Goal: Navigation & Orientation: Find specific page/section

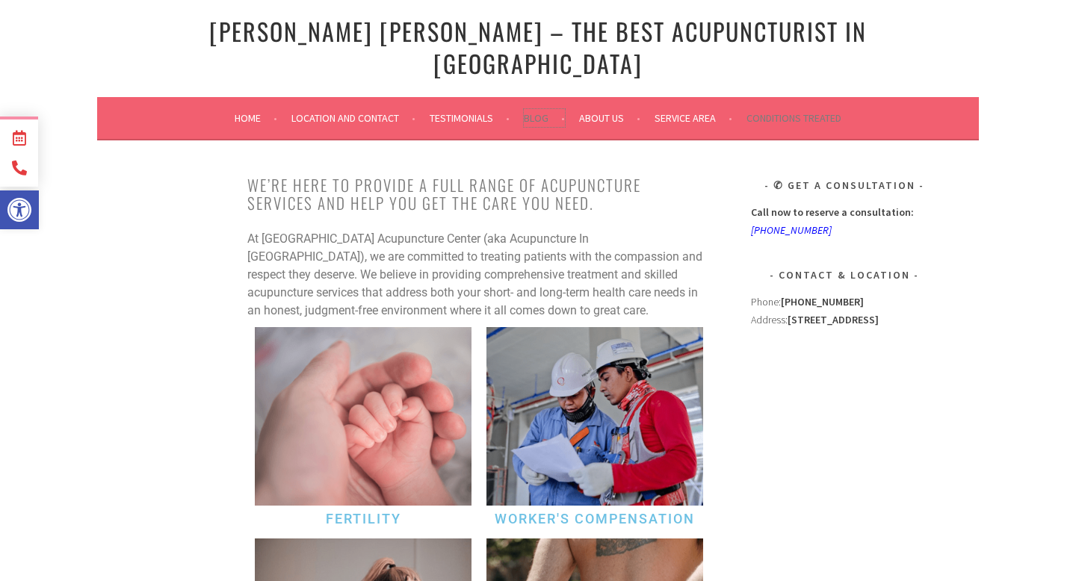
click at [535, 109] on link "Blog" at bounding box center [544, 118] width 41 height 18
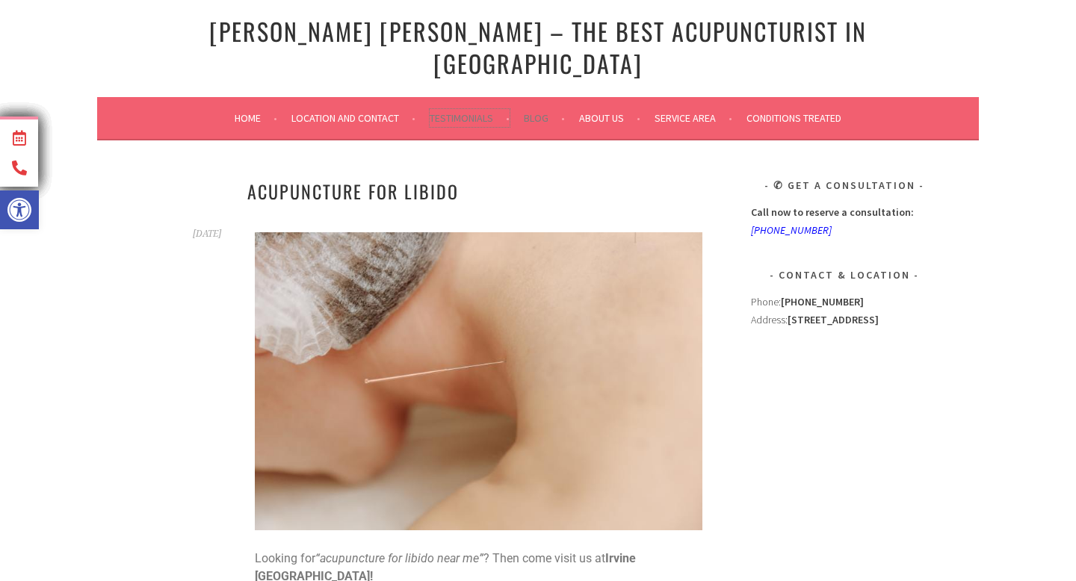
click at [436, 109] on link "Testimonials" at bounding box center [470, 118] width 80 height 18
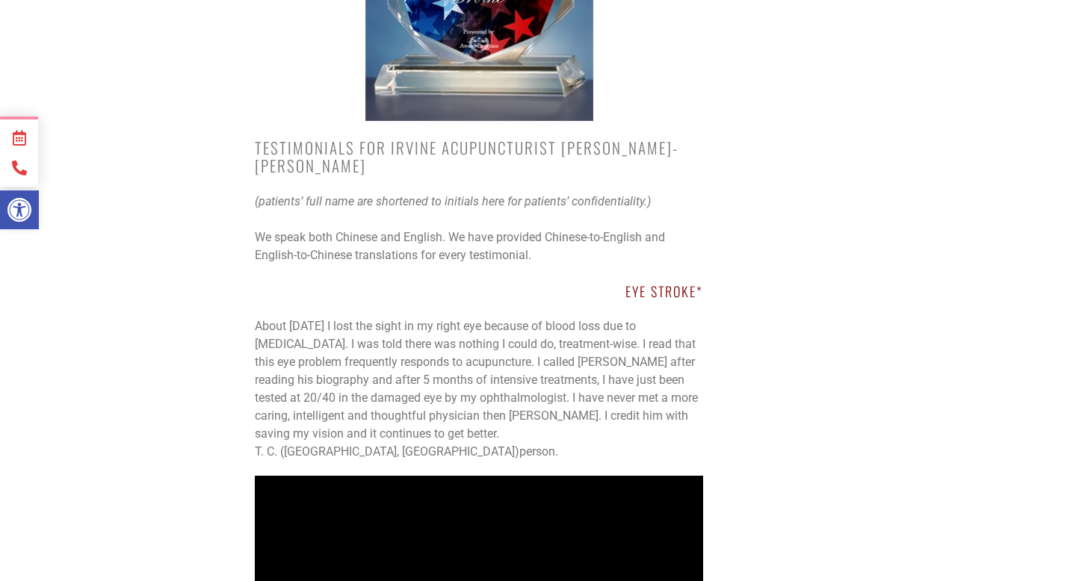
scroll to position [621, 0]
